Goal: Information Seeking & Learning: Learn about a topic

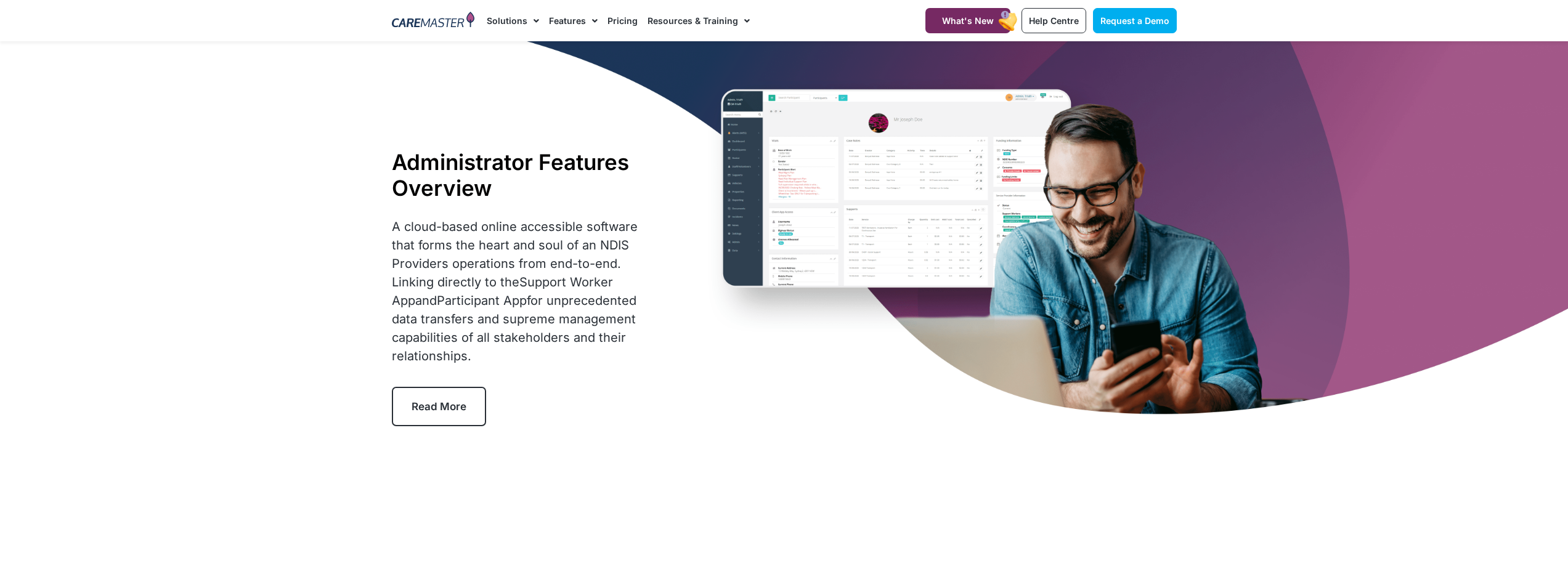
click at [430, 414] on link "Read More" at bounding box center [439, 407] width 94 height 39
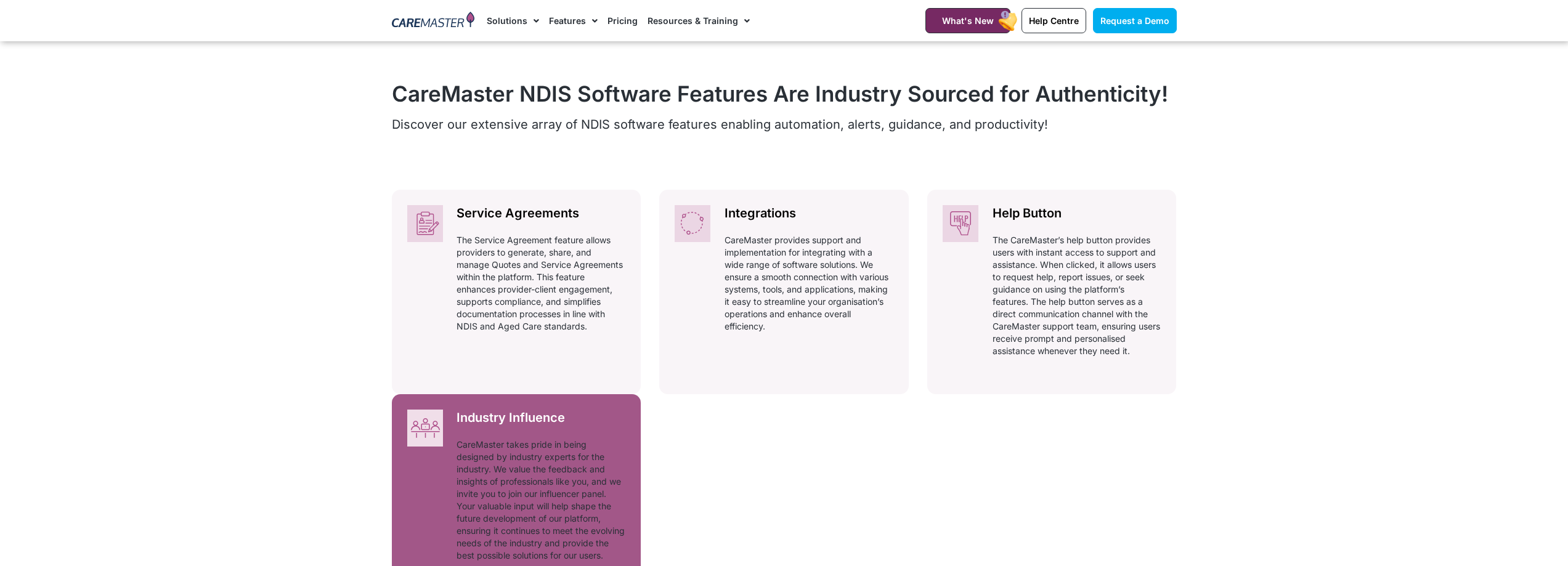
scroll to position [534, 0]
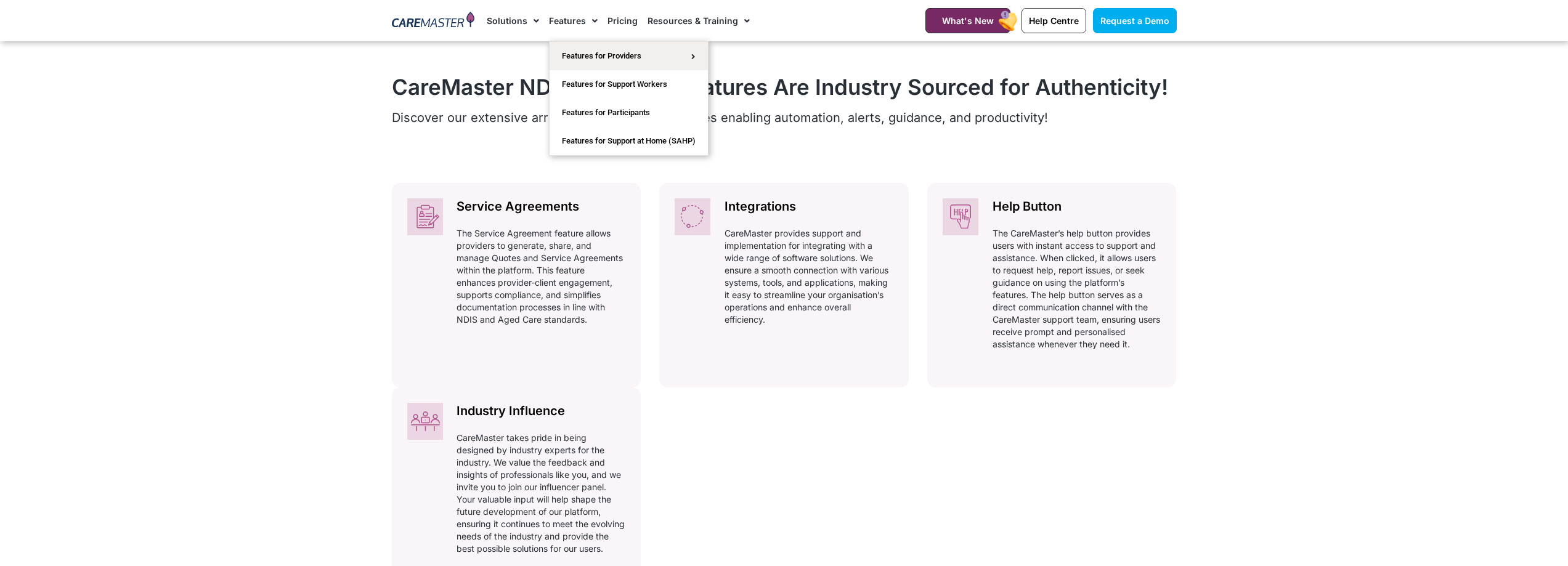
click at [568, 16] on link "Features" at bounding box center [573, 20] width 49 height 42
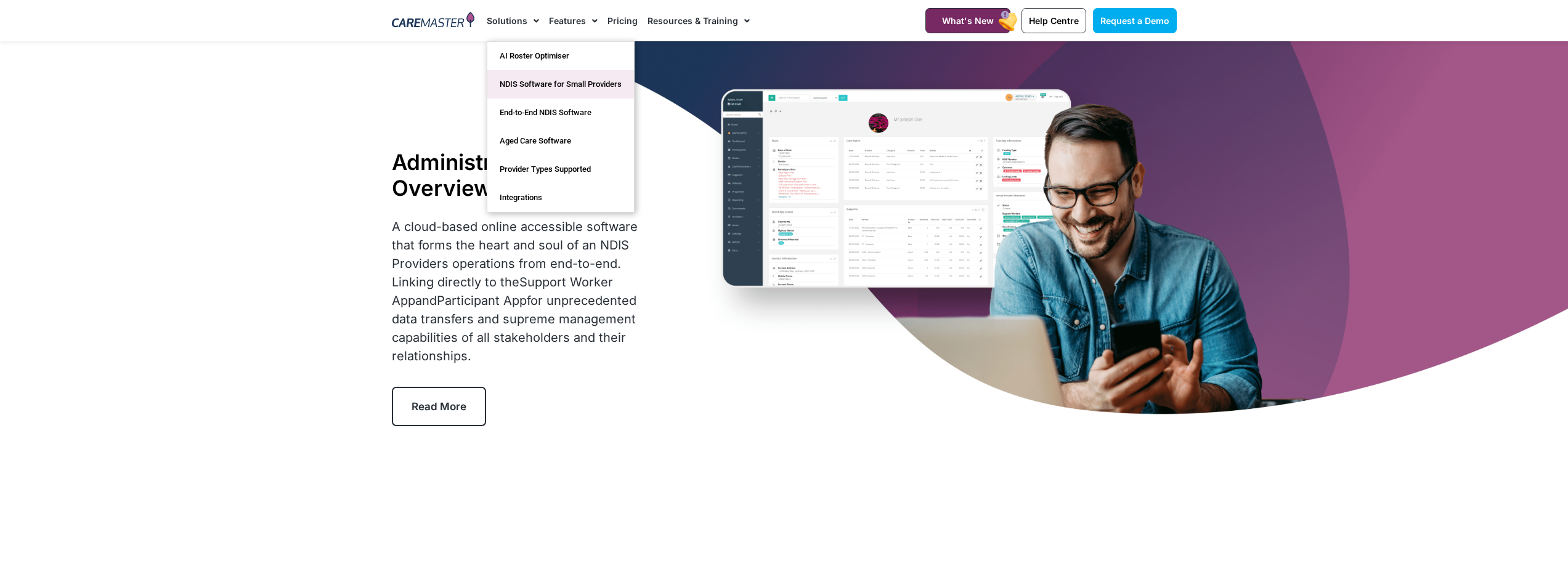
click at [519, 76] on link "NDIS Software for Small Providers" at bounding box center [561, 84] width 147 height 28
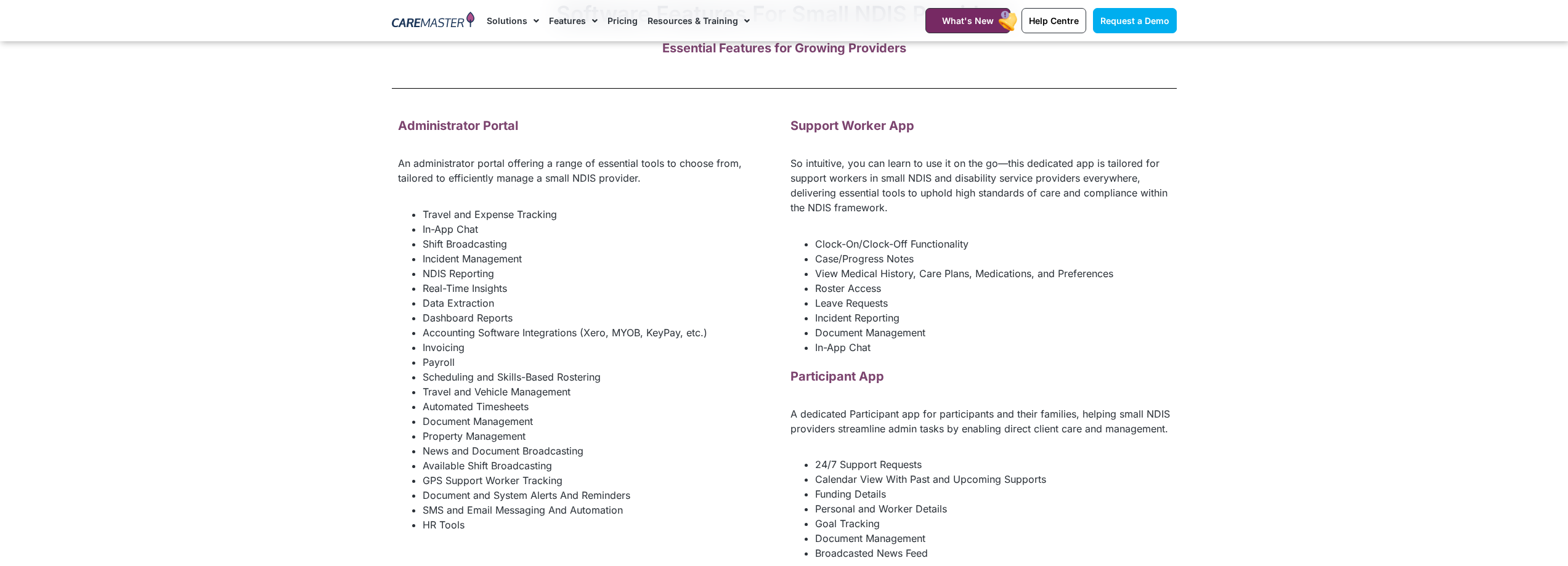
scroll to position [1630, 0]
